Goal: Check status

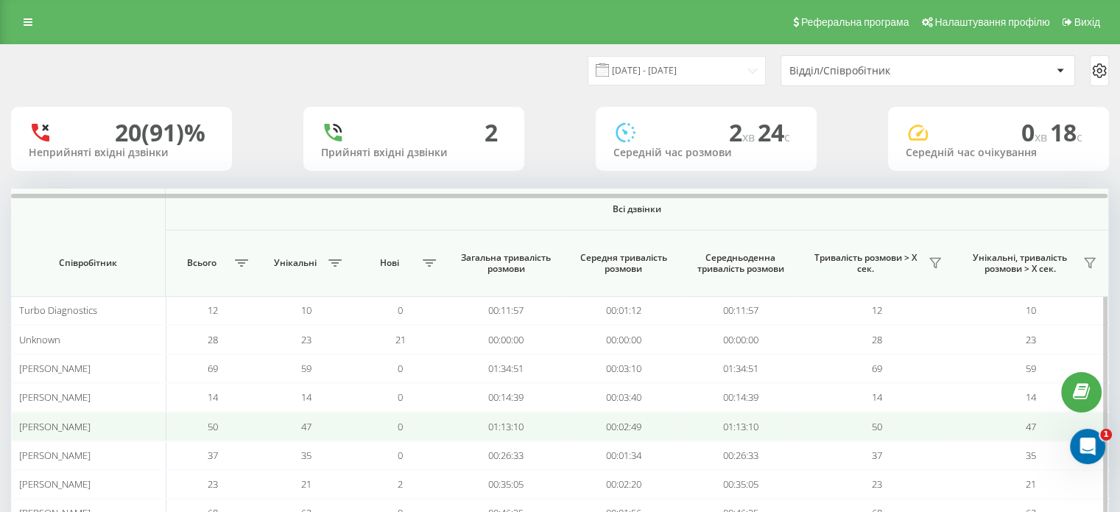
scroll to position [114, 0]
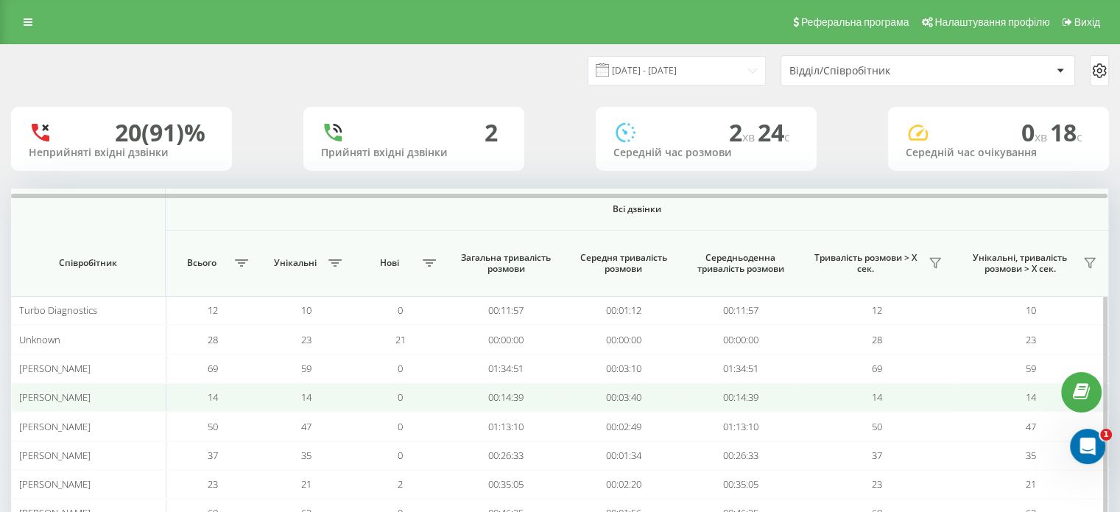
scroll to position [114, 0]
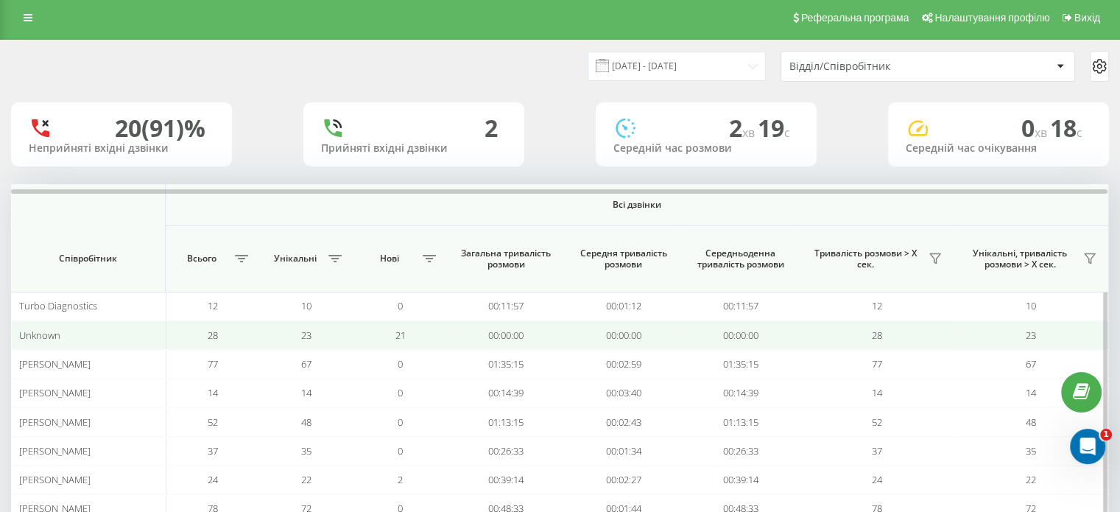
scroll to position [114, 0]
